Goal: Information Seeking & Learning: Learn about a topic

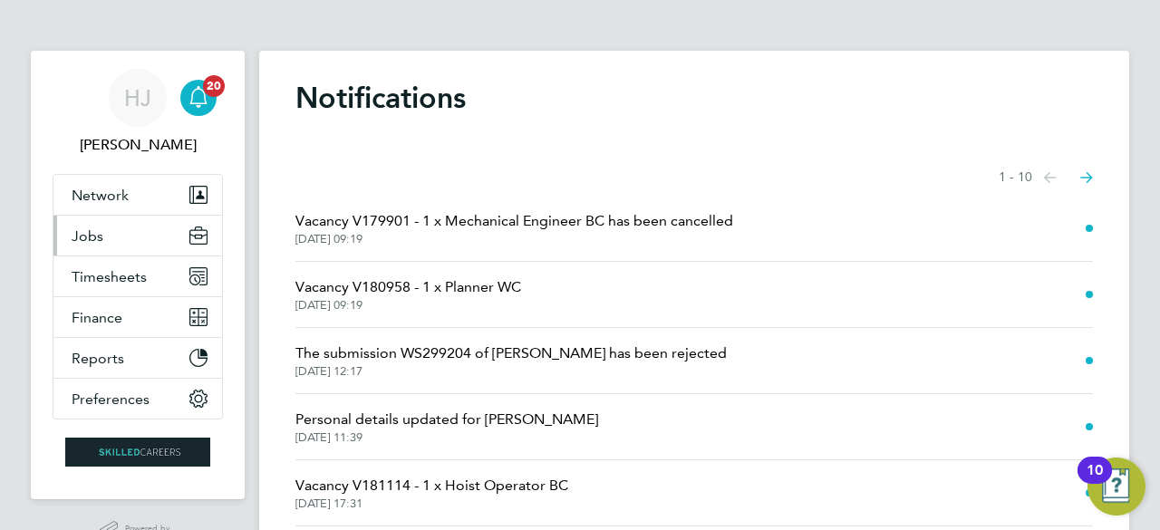
click at [101, 247] on button "Jobs" at bounding box center [137, 236] width 169 height 40
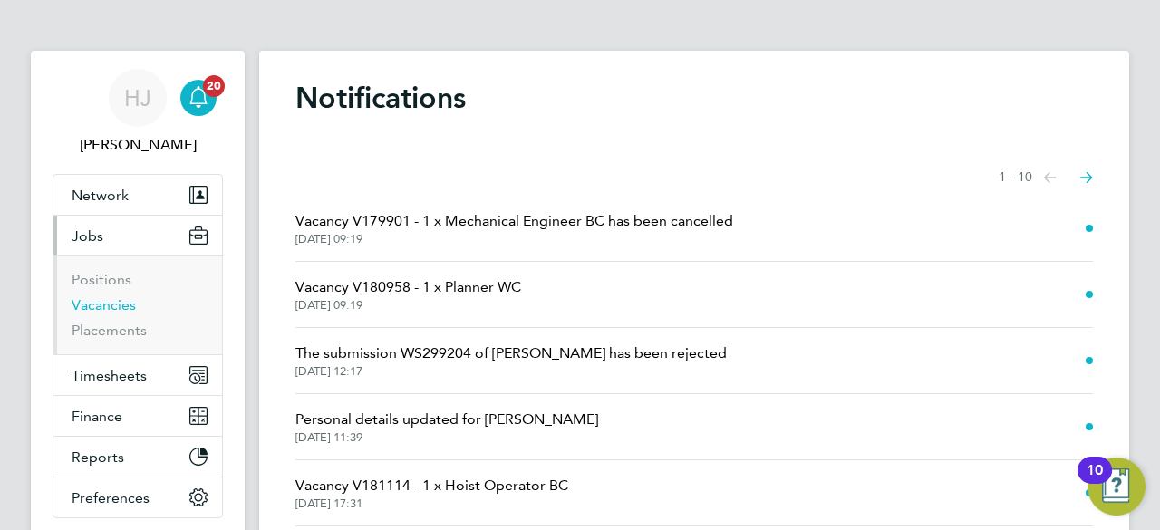
click at [116, 305] on link "Vacancies" at bounding box center [104, 304] width 64 height 17
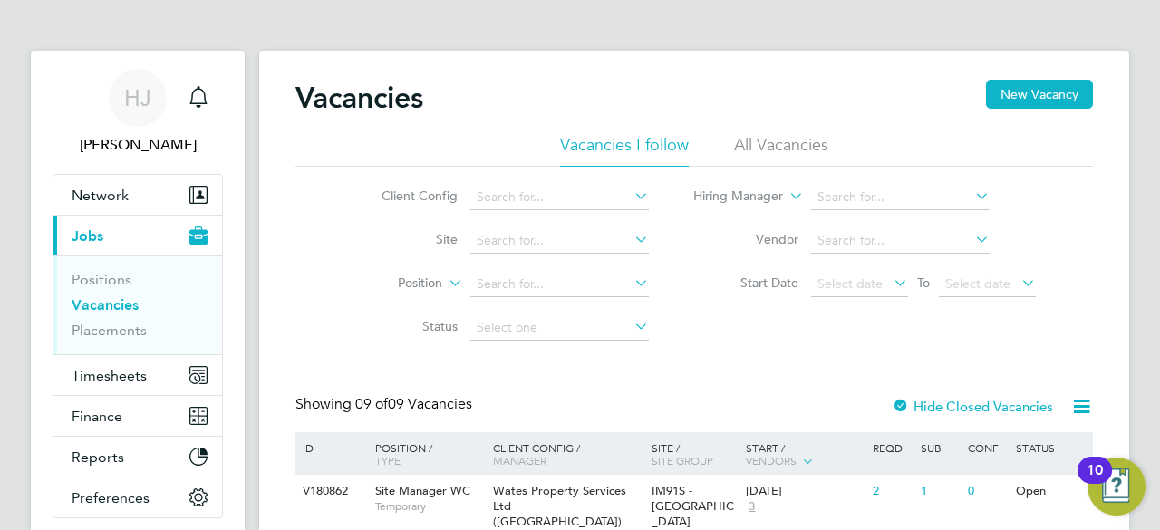
click at [994, 345] on div "Client Config Site Position Status Hiring Manager Vendor Start Date Select date…" at bounding box center [694, 258] width 798 height 183
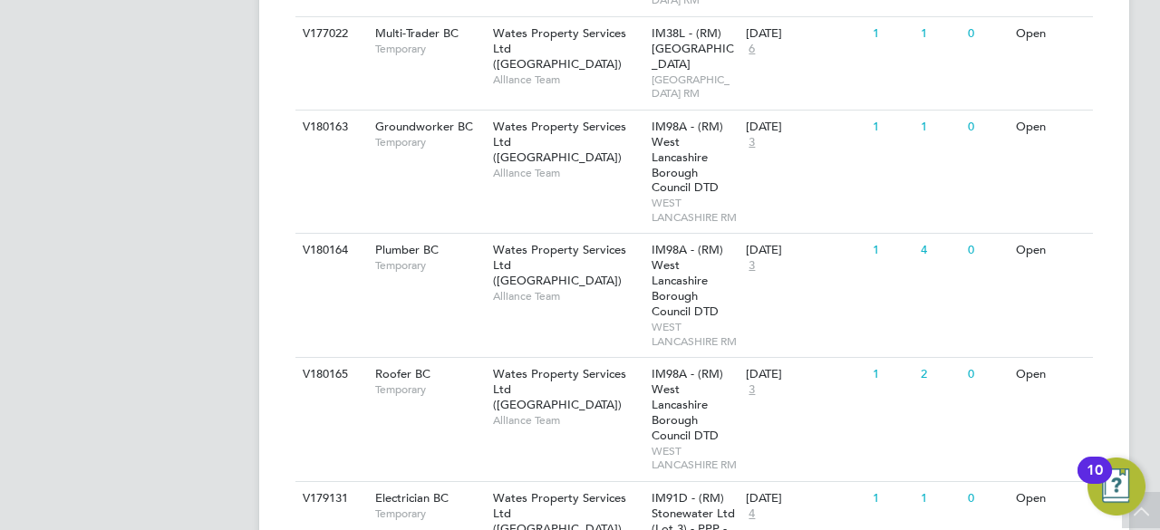
scroll to position [725, 0]
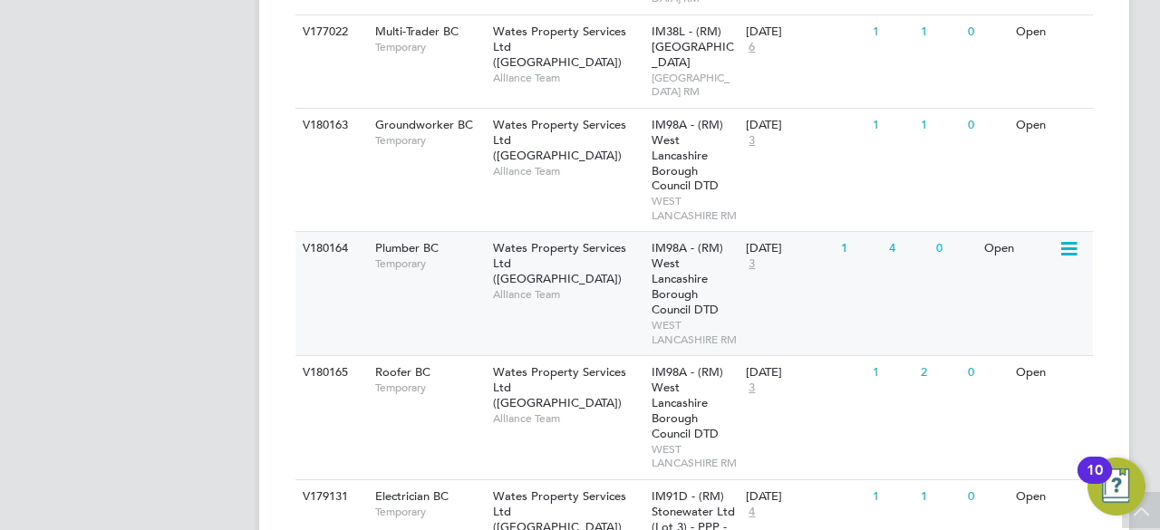
click at [644, 353] on div "V180164 Plumber BC Temporary Wates Property Services Ltd (Central & North) Alli…" at bounding box center [694, 293] width 798 height 124
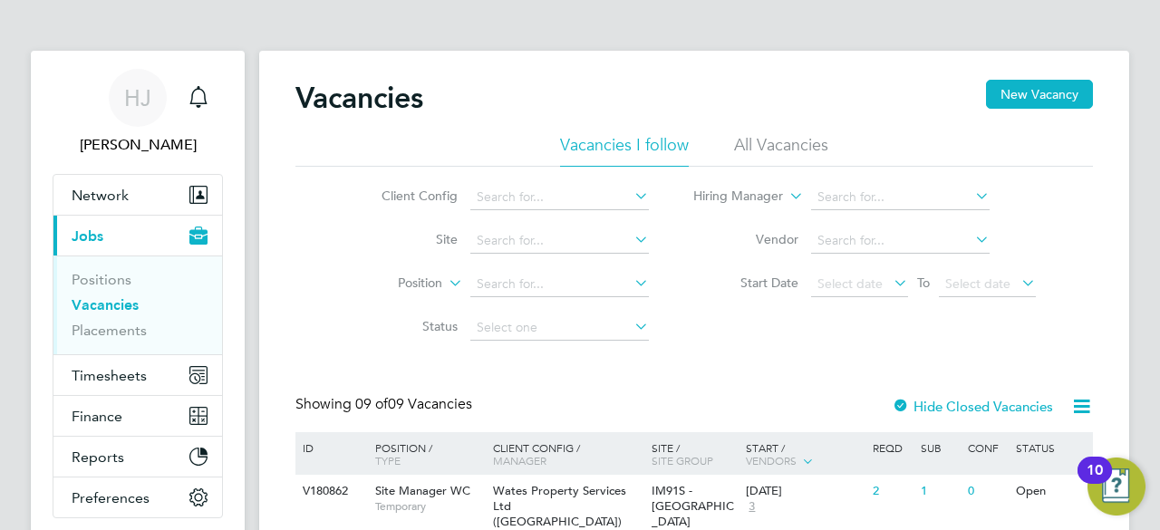
click at [315, 229] on div "Client Config Site Position Status Hiring Manager Vendor Start Date Select date…" at bounding box center [694, 258] width 798 height 183
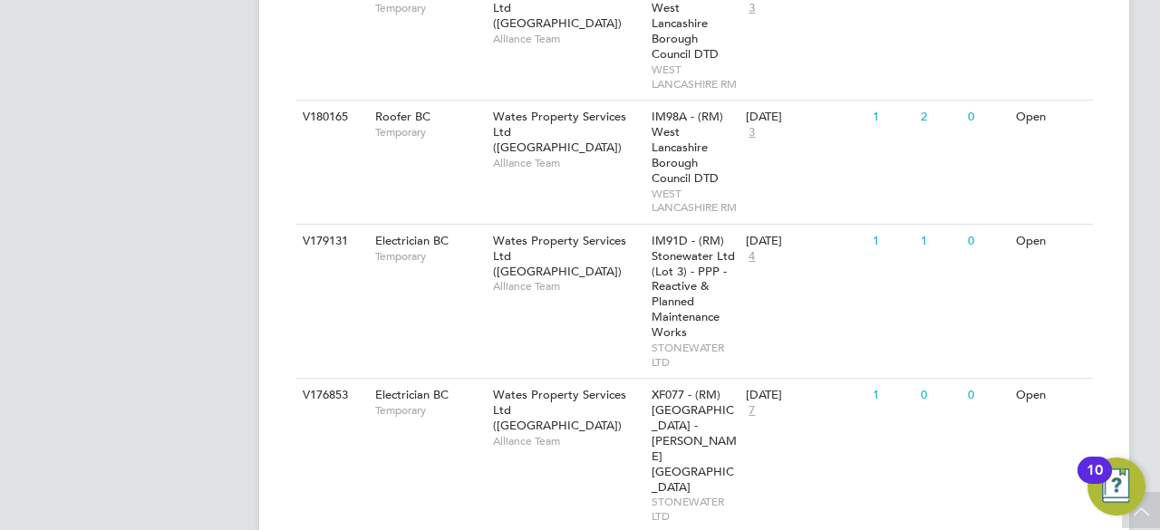
scroll to position [979, 0]
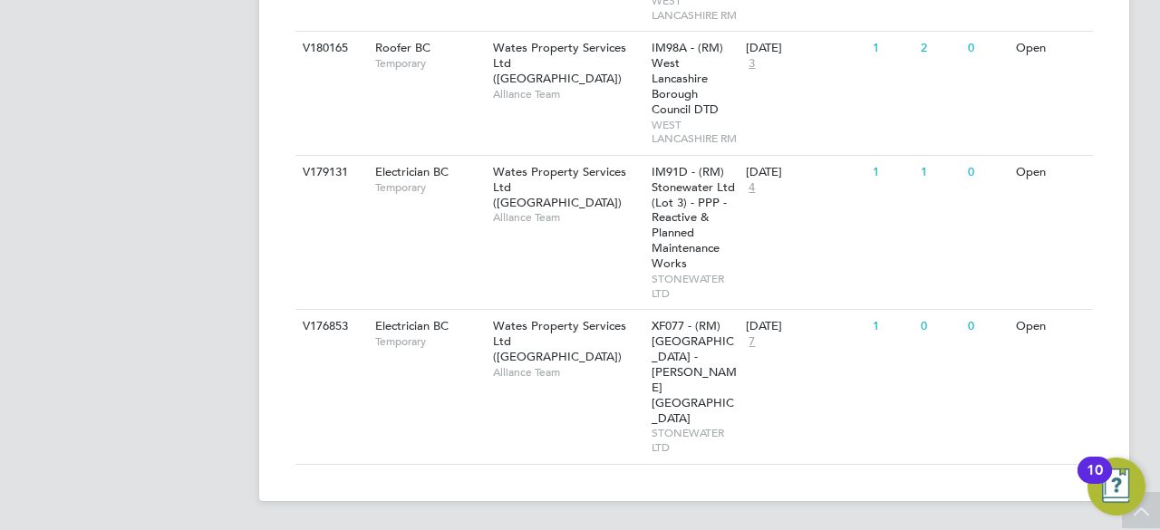
scroll to position [1070, 0]
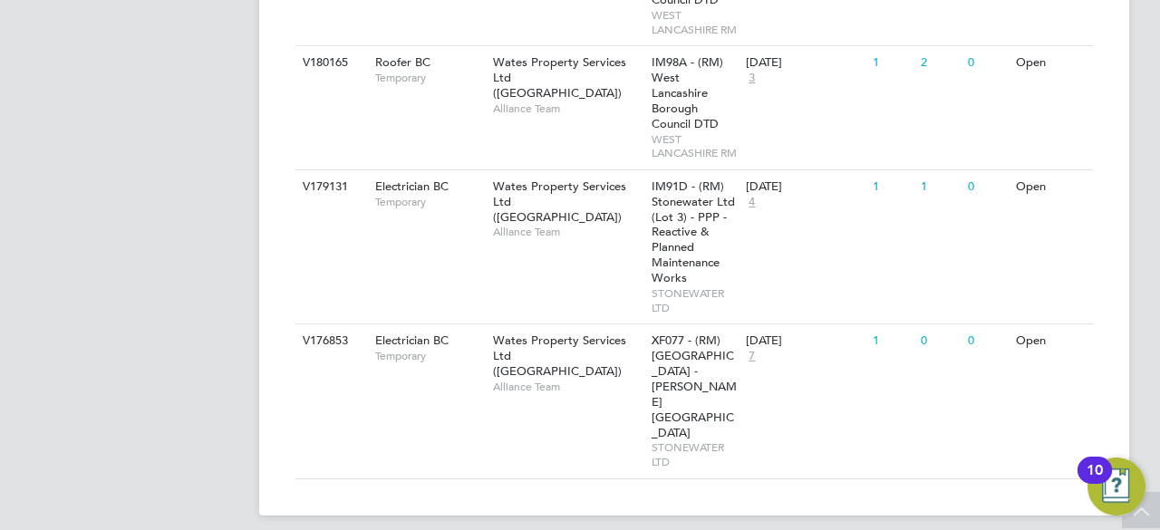
scroll to position [1033, 0]
